Goal: Task Accomplishment & Management: Manage account settings

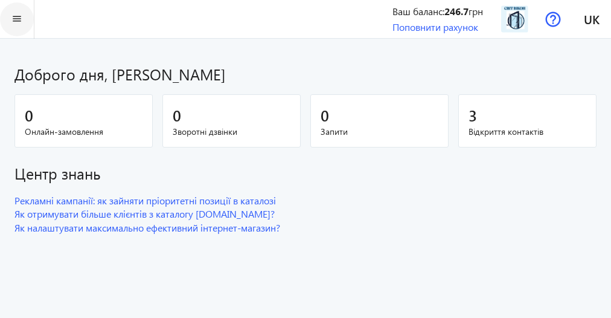
click at [14, 12] on mat-icon "menu" at bounding box center [17, 18] width 15 height 15
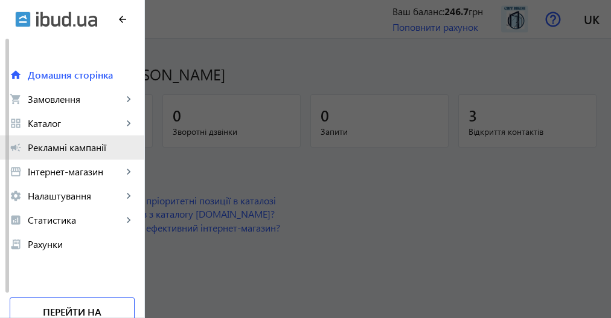
click at [85, 146] on span "Рекламні кампанії" at bounding box center [81, 147] width 107 height 12
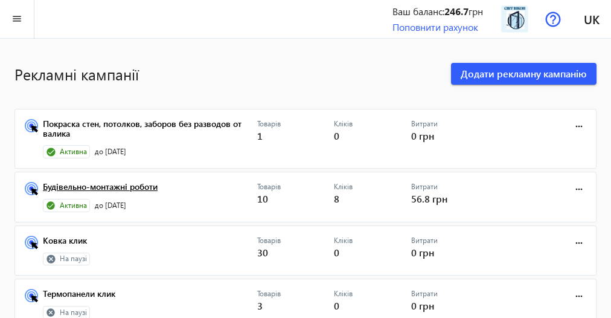
click at [138, 188] on link "Будівельно-монтажні роботи" at bounding box center [150, 190] width 214 height 17
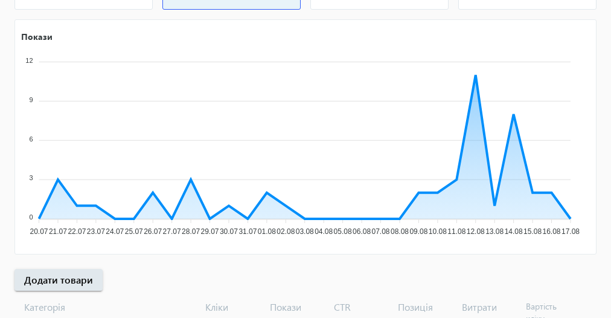
scroll to position [290, 0]
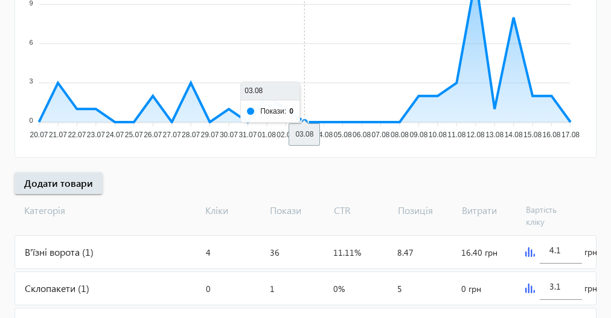
click at [304, 70] on icon "Покази 12 12 9 9 6 6 3 3 0 0 20.07 20.07 21.07 21.07 22.07 22.07 23.07 23.07 24…" at bounding box center [300, 38] width 571 height 211
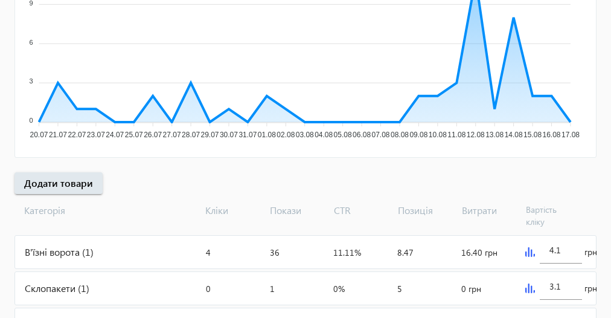
click at [140, 181] on div "arrow_back Рекламні кампанії Будівельно-монтажні роботи Зупинити Період: з [DAT…" at bounding box center [305, 126] width 611 height 726
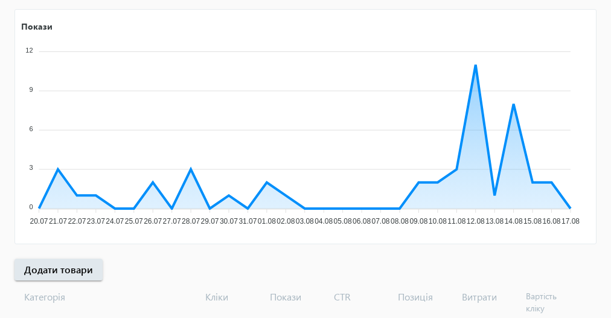
scroll to position [107, 0]
